Goal: Information Seeking & Learning: Learn about a topic

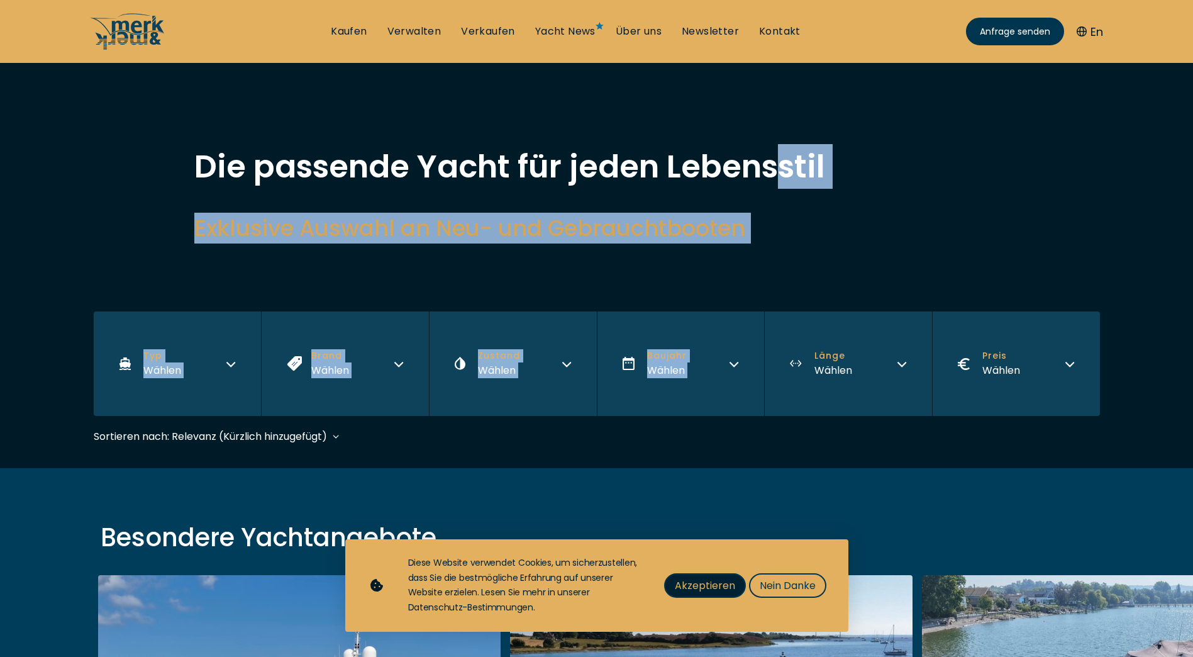
drag, startPoint x: 724, startPoint y: 587, endPoint x: 725, endPoint y: 566, distance: 21.4
click at [724, 586] on span "Akzeptieren" at bounding box center [705, 586] width 60 height 16
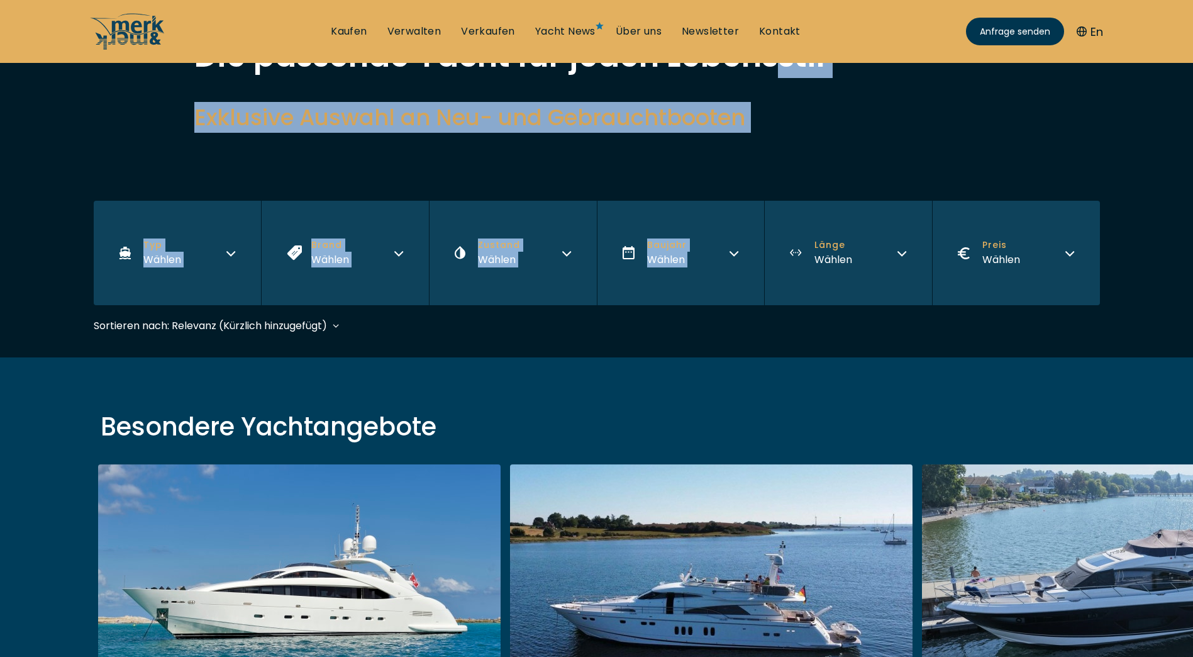
scroll to position [315, 0]
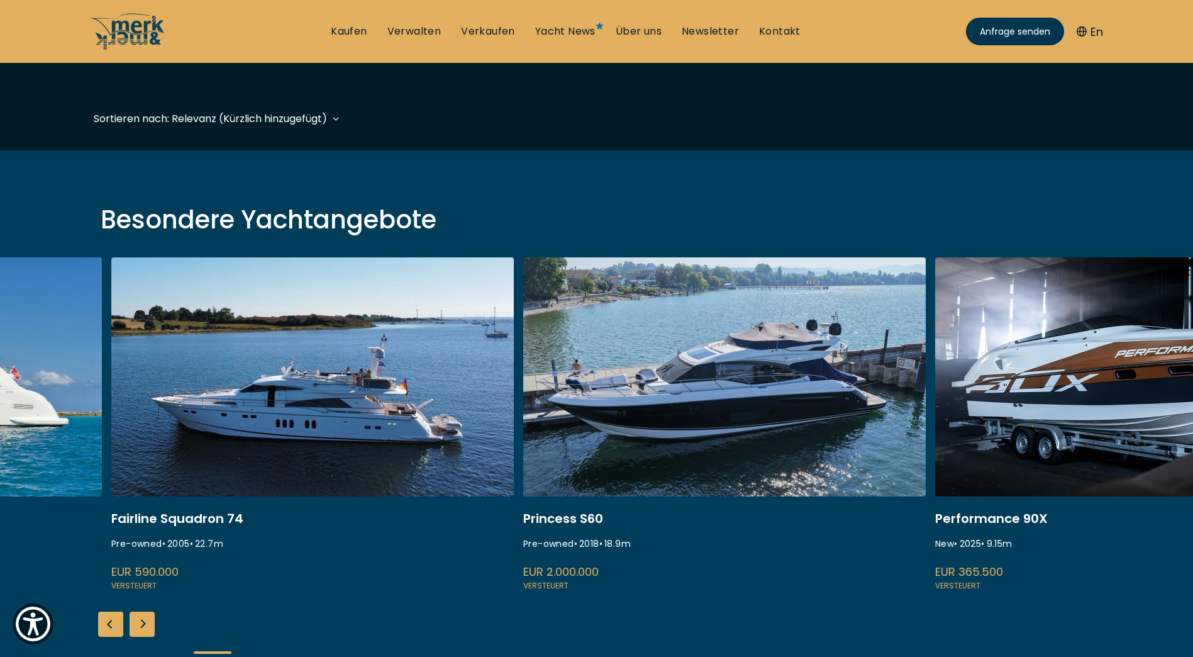
click at [403, 448] on link at bounding box center [312, 424] width 403 height 335
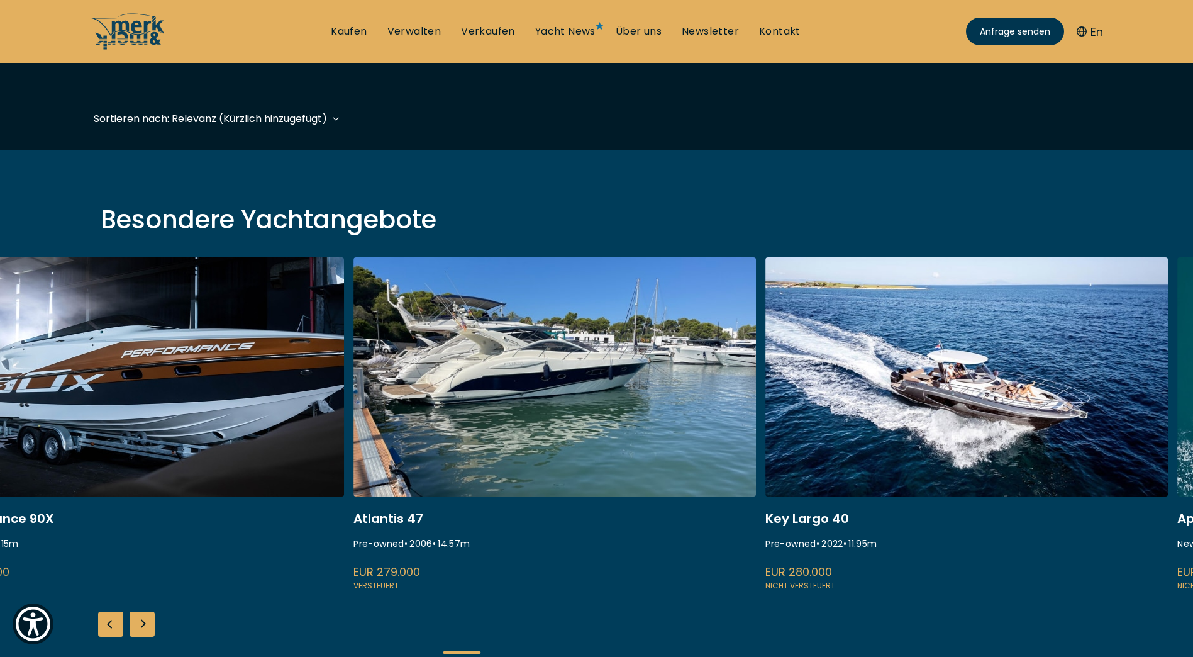
click at [432, 454] on link at bounding box center [555, 424] width 403 height 335
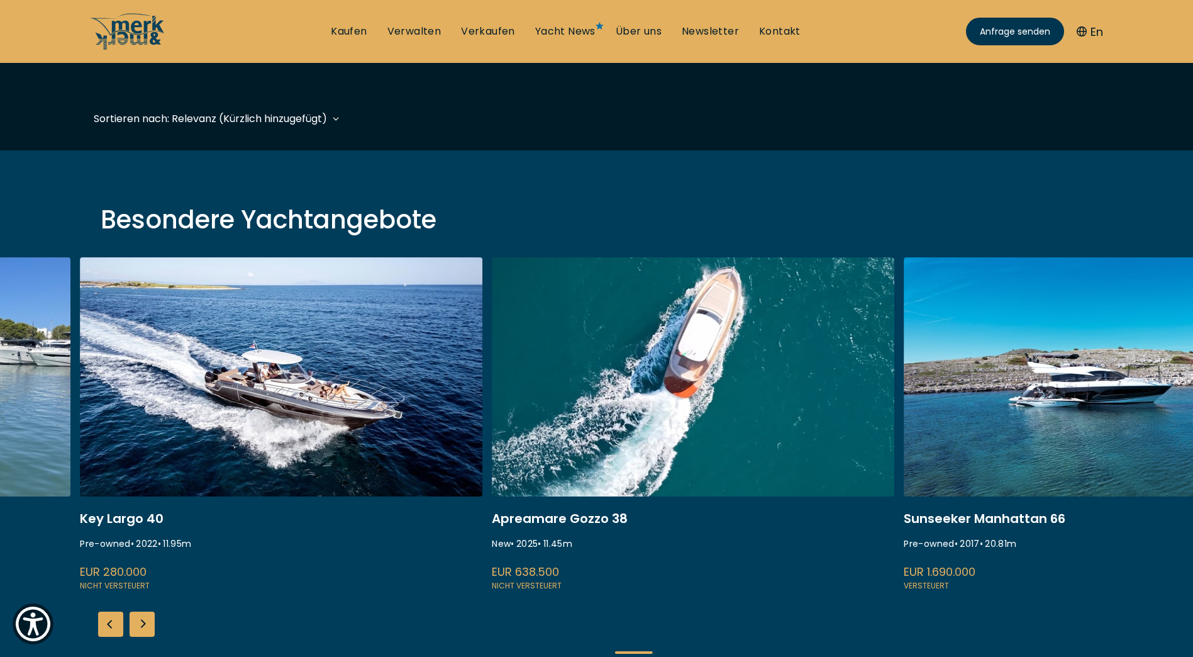
click at [363, 440] on link at bounding box center [281, 424] width 403 height 335
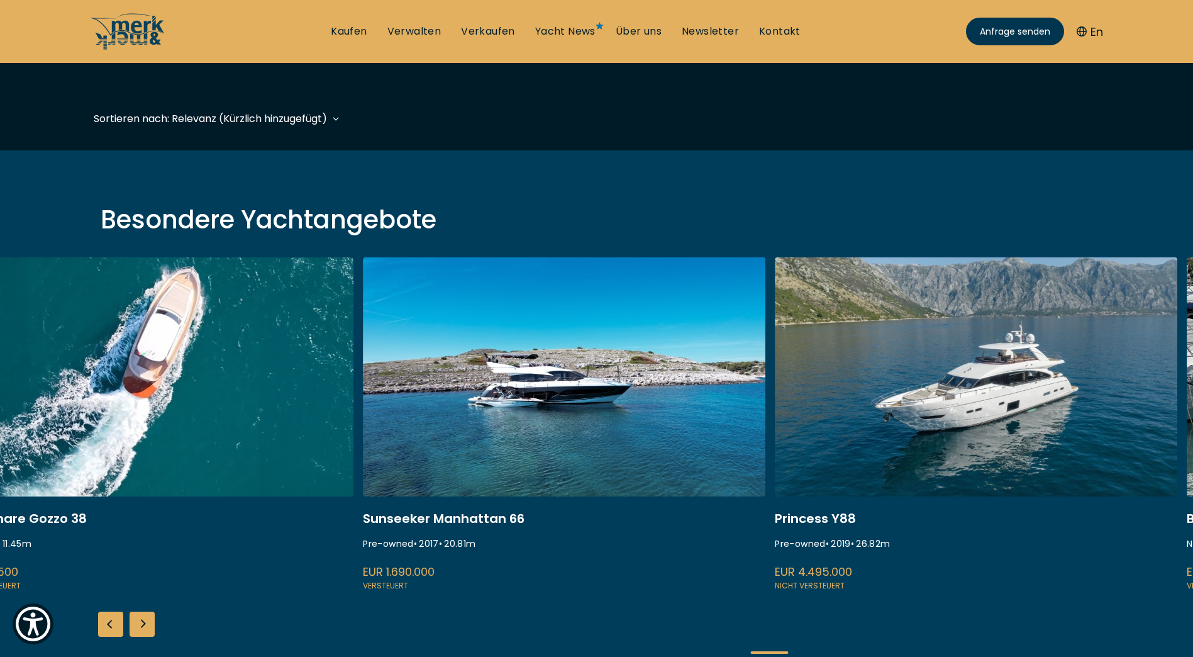
click at [363, 449] on link at bounding box center [564, 424] width 403 height 335
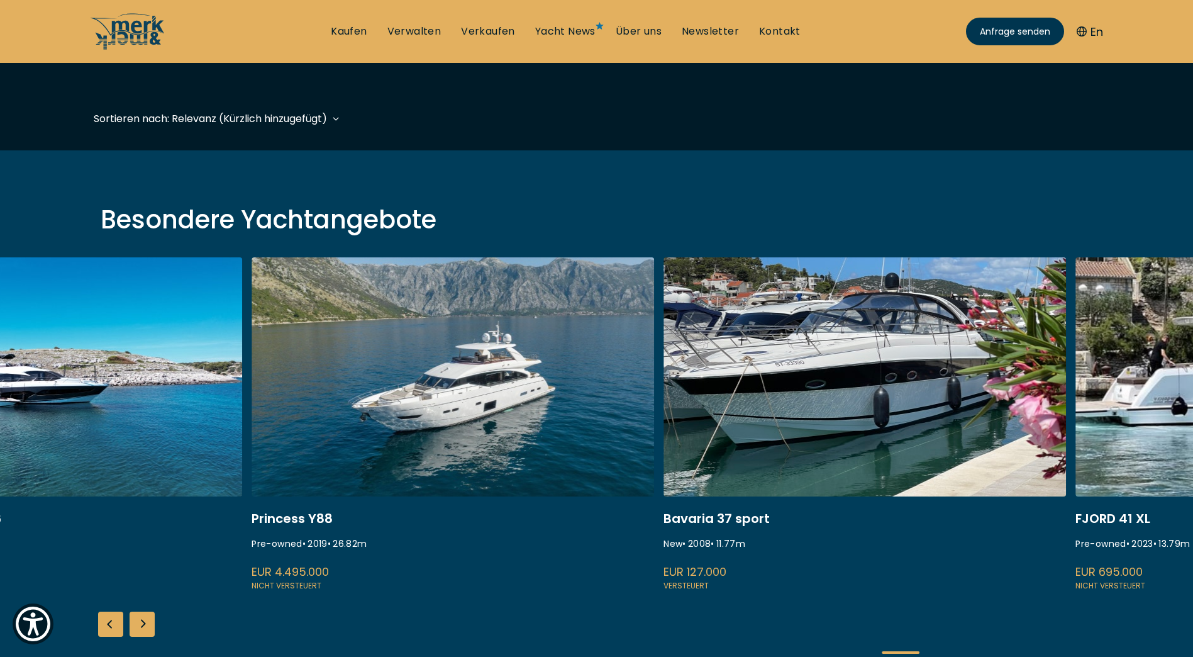
click at [515, 445] on link at bounding box center [453, 424] width 403 height 335
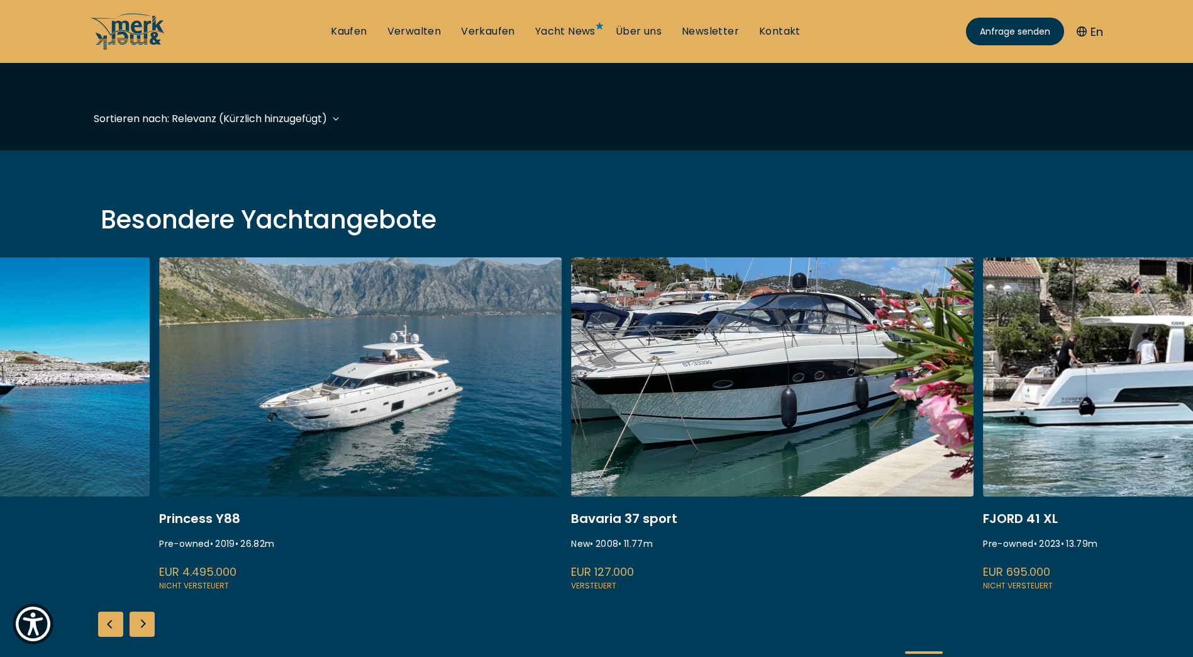
click at [596, 441] on link at bounding box center [772, 424] width 403 height 335
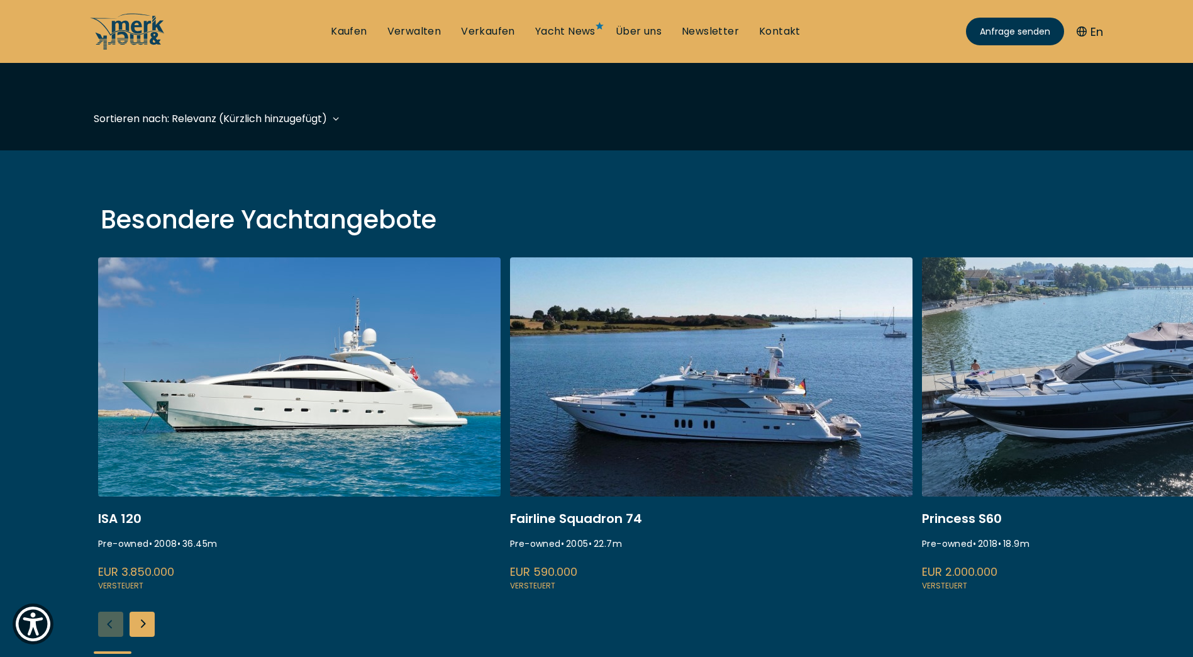
click at [280, 381] on link at bounding box center [299, 424] width 403 height 335
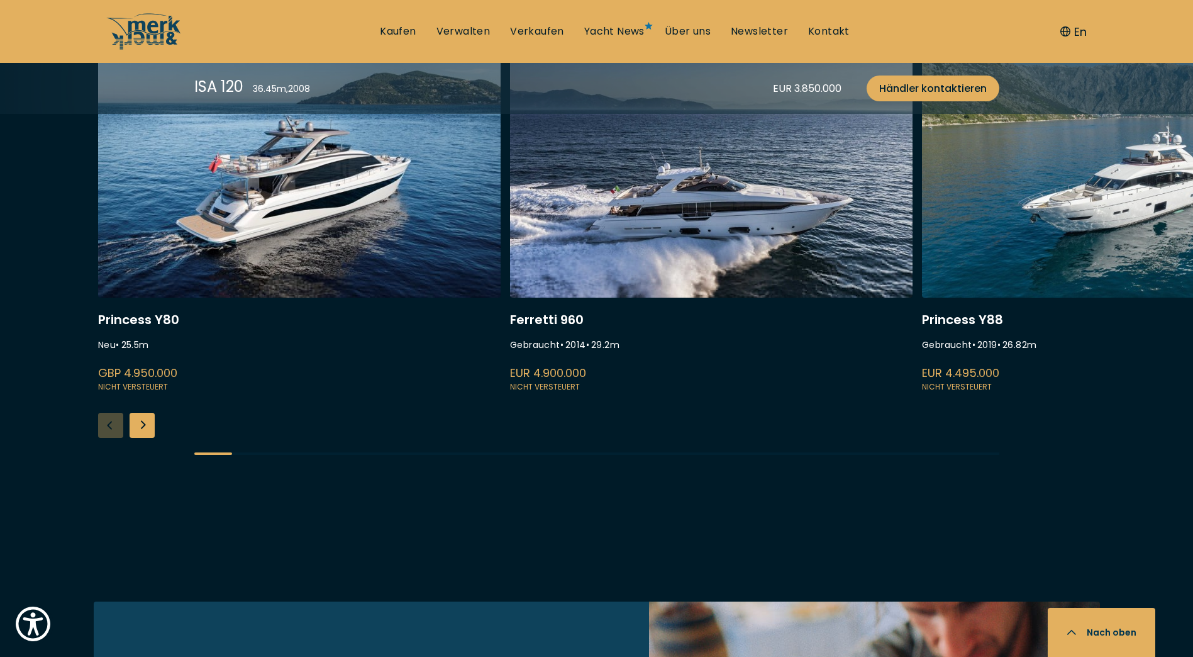
scroll to position [3083, 0]
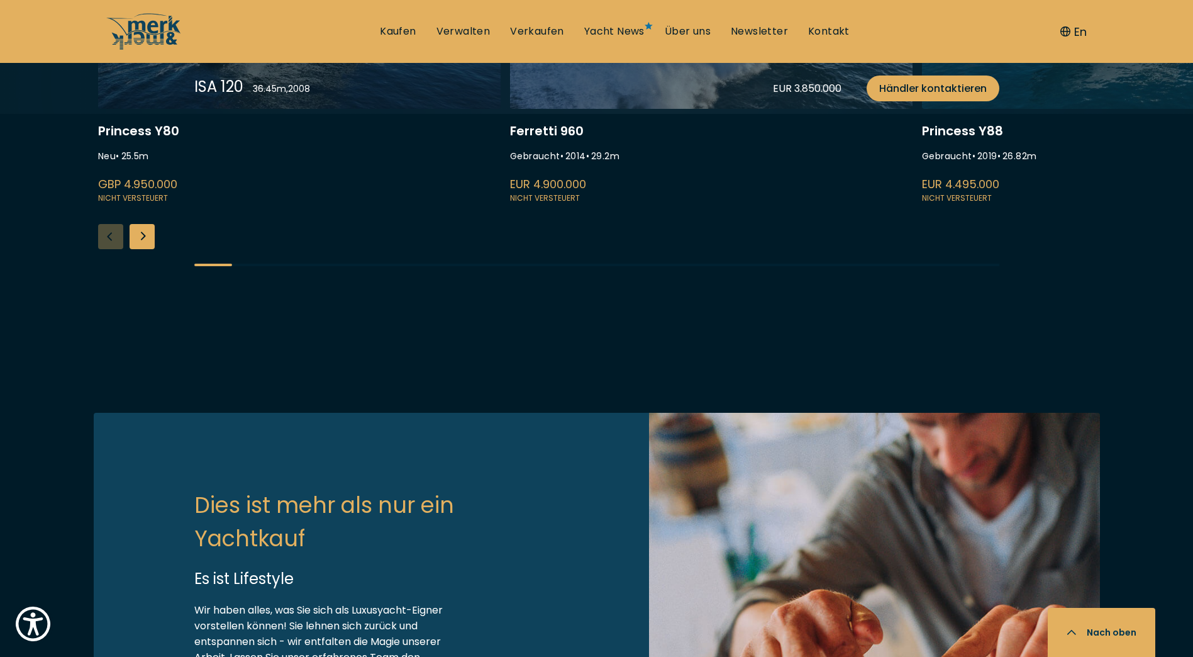
click at [305, 205] on link at bounding box center [299, 37] width 403 height 335
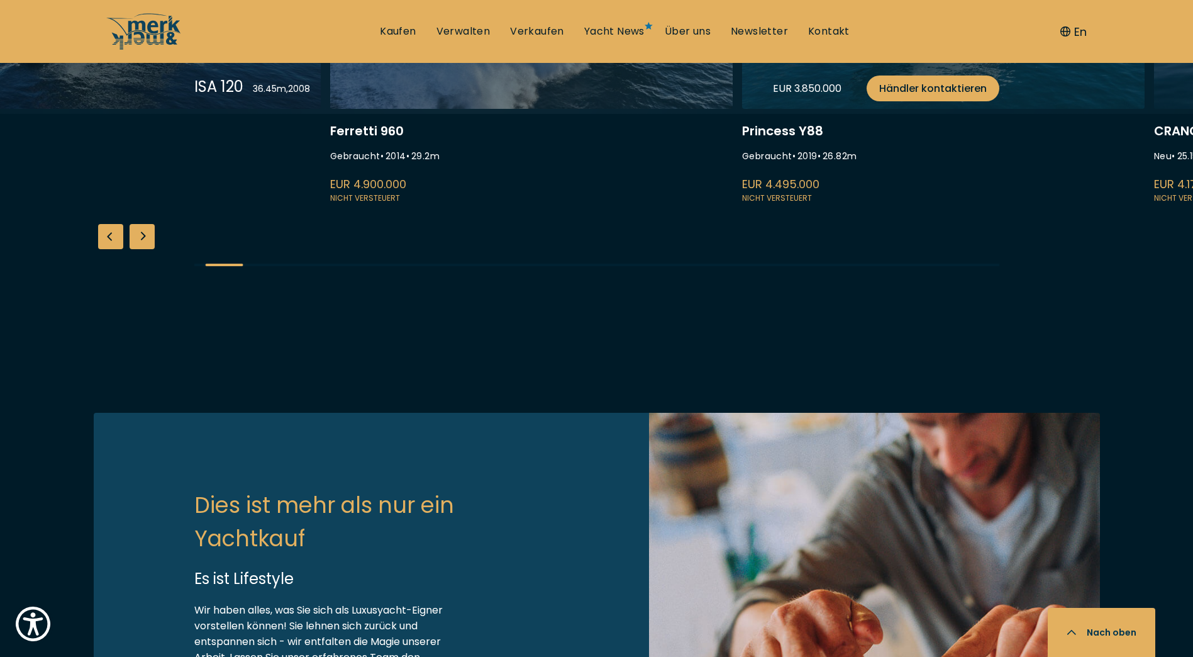
click at [825, 205] on link at bounding box center [943, 37] width 403 height 335
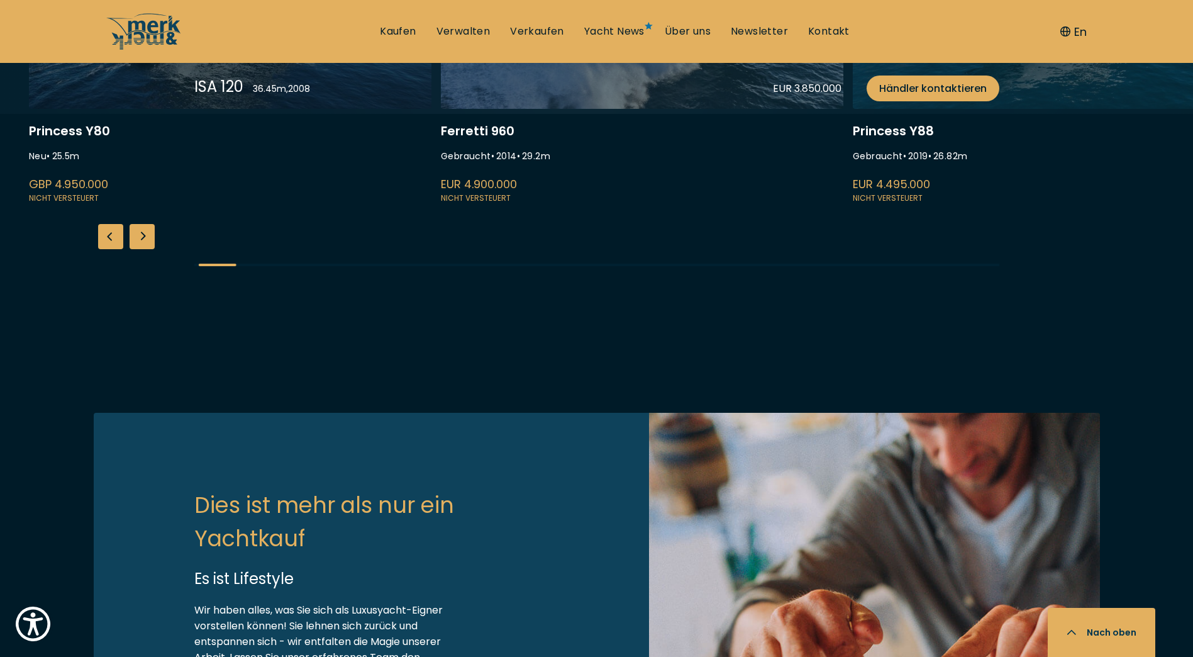
click at [1003, 205] on link at bounding box center [1054, 37] width 403 height 335
click at [213, 205] on link at bounding box center [229, 37] width 403 height 335
click at [138, 205] on link at bounding box center [229, 37] width 403 height 335
click at [213, 205] on link at bounding box center [229, 37] width 403 height 335
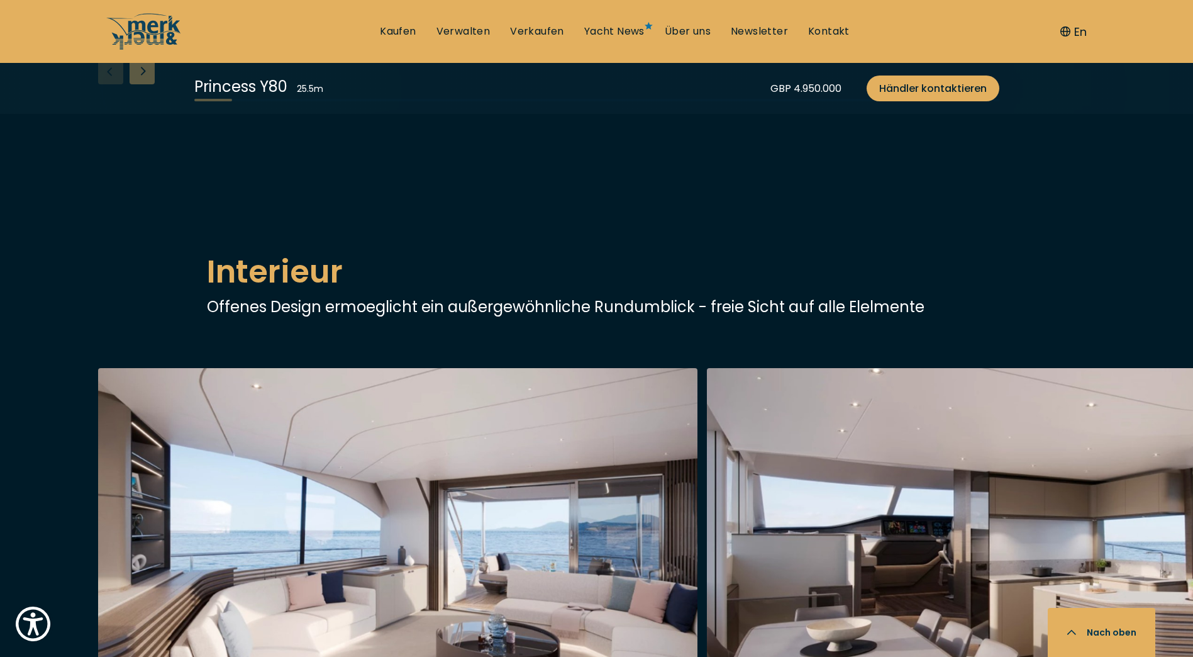
scroll to position [1573, 0]
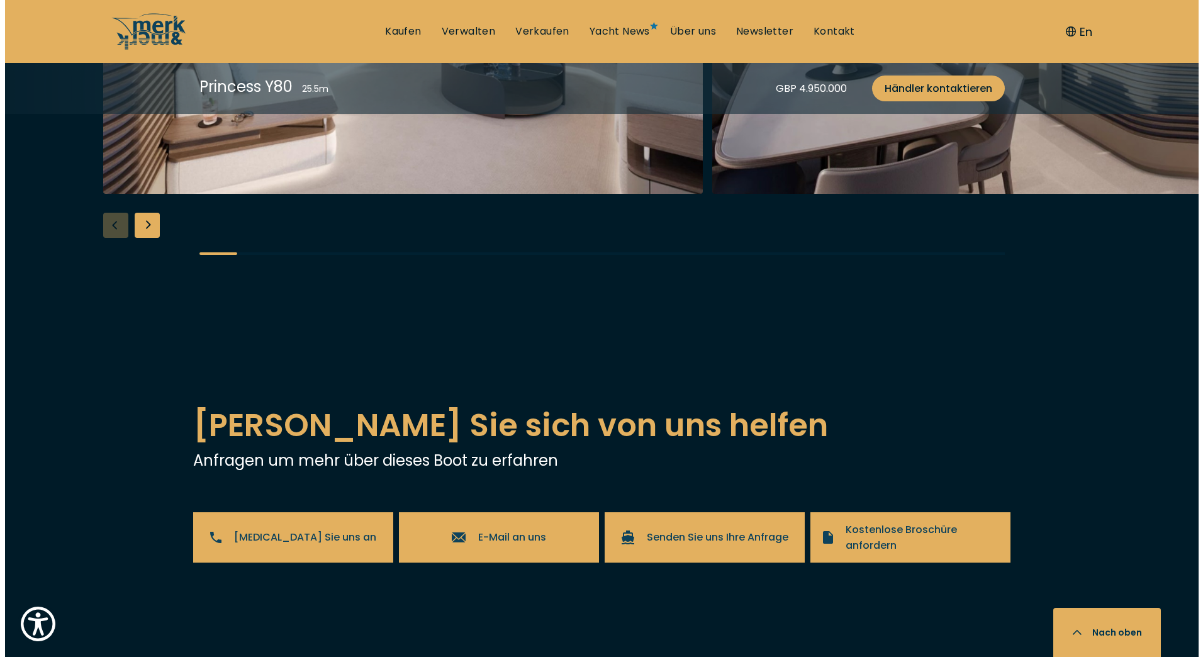
scroll to position [2202, 0]
